Goal: Information Seeking & Learning: Get advice/opinions

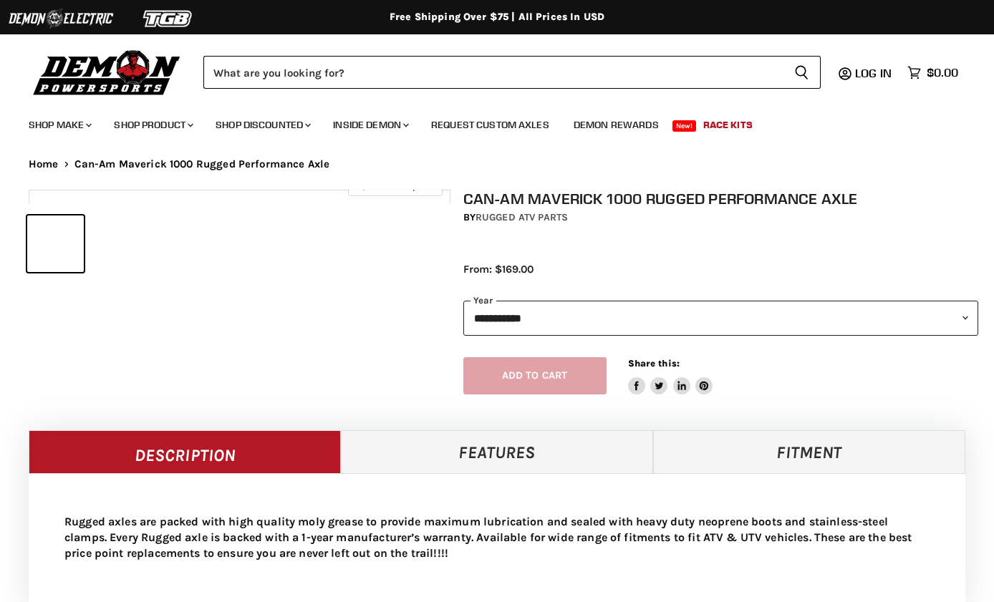
select select "******"
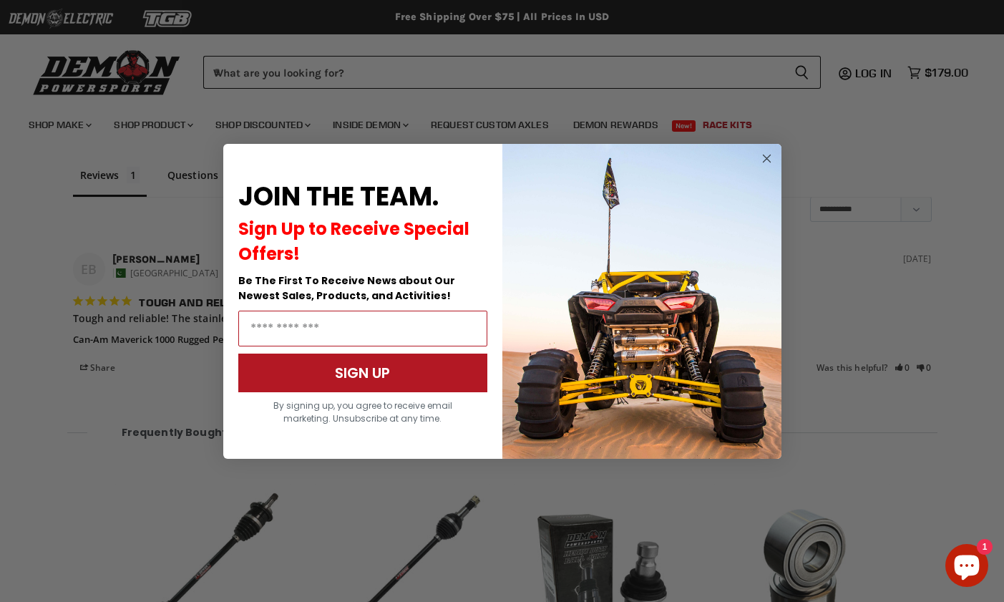
scroll to position [1191, 0]
